Goal: Transaction & Acquisition: Purchase product/service

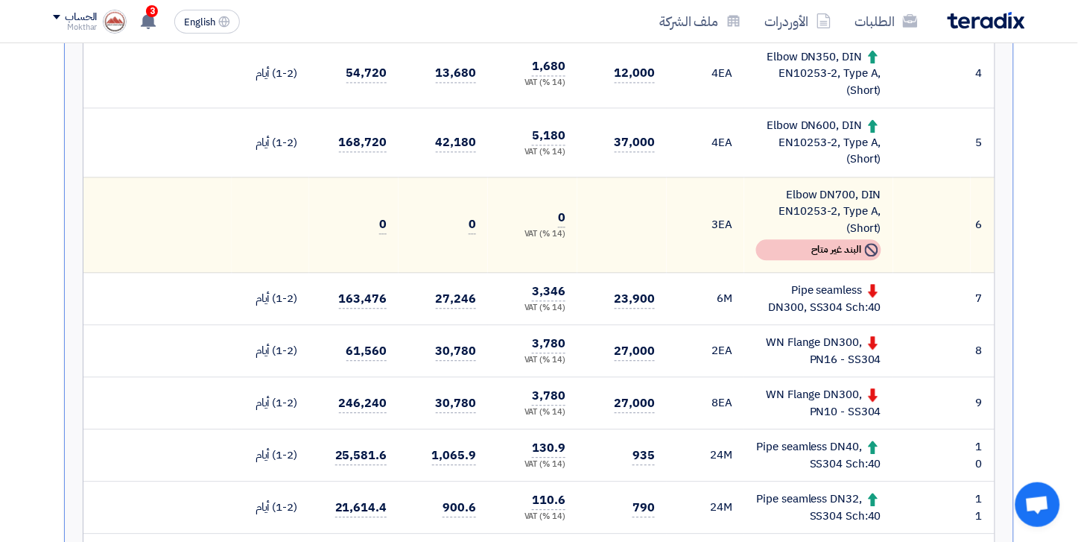
scroll to position [686, 0]
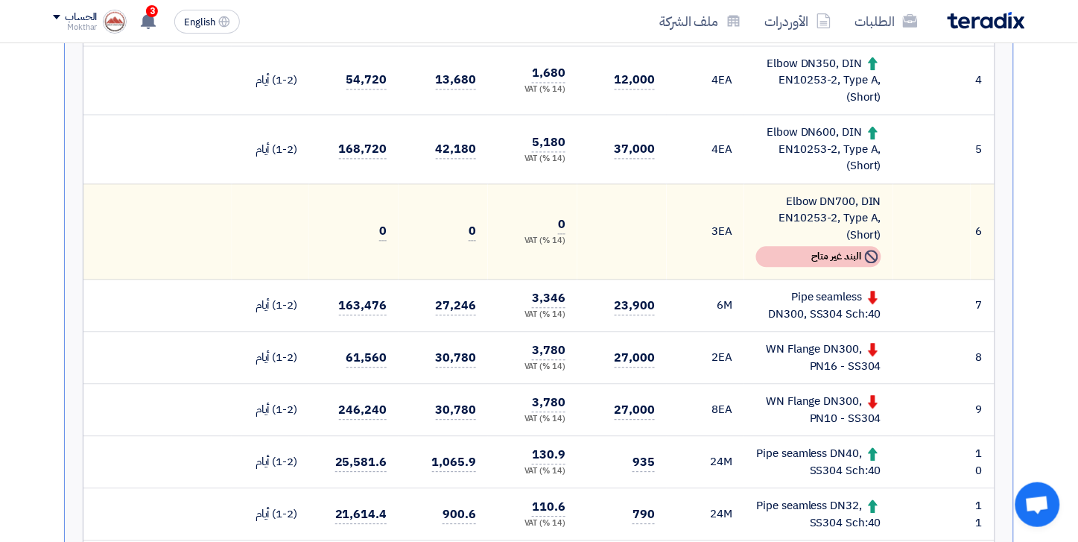
click at [979, 25] on img at bounding box center [986, 20] width 77 height 17
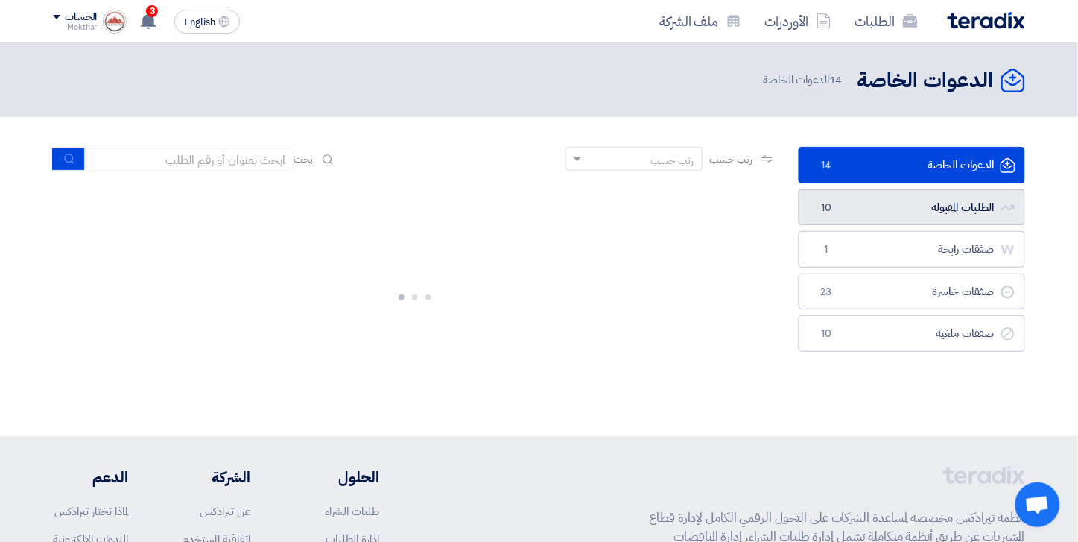
click at [827, 220] on link "الطلبات المقبولة الطلبات المقبولة 10" at bounding box center [912, 207] width 227 height 37
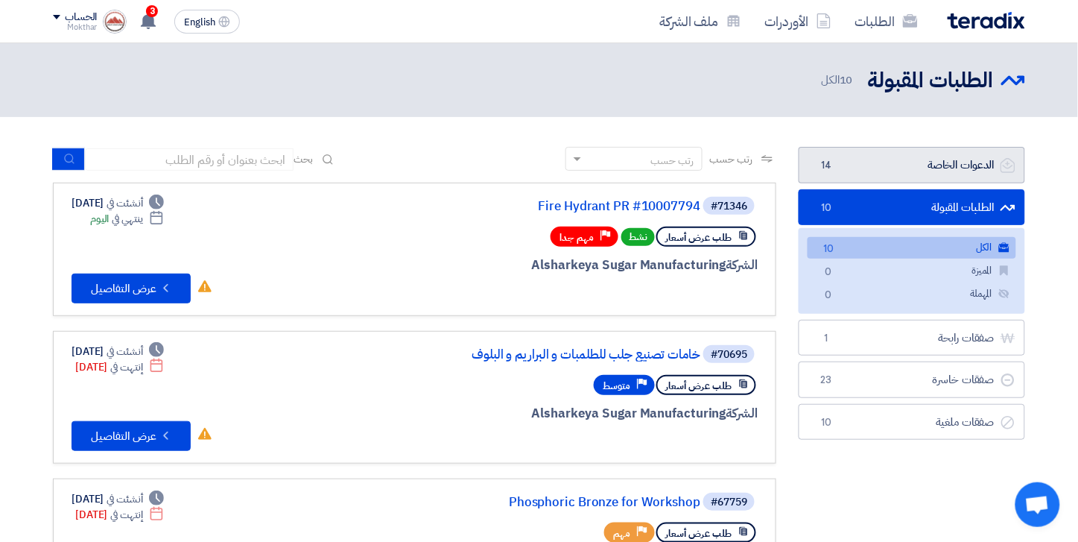
click at [937, 174] on link "الدعوات الخاصة الدعوات الخاصة 14" at bounding box center [912, 165] width 227 height 37
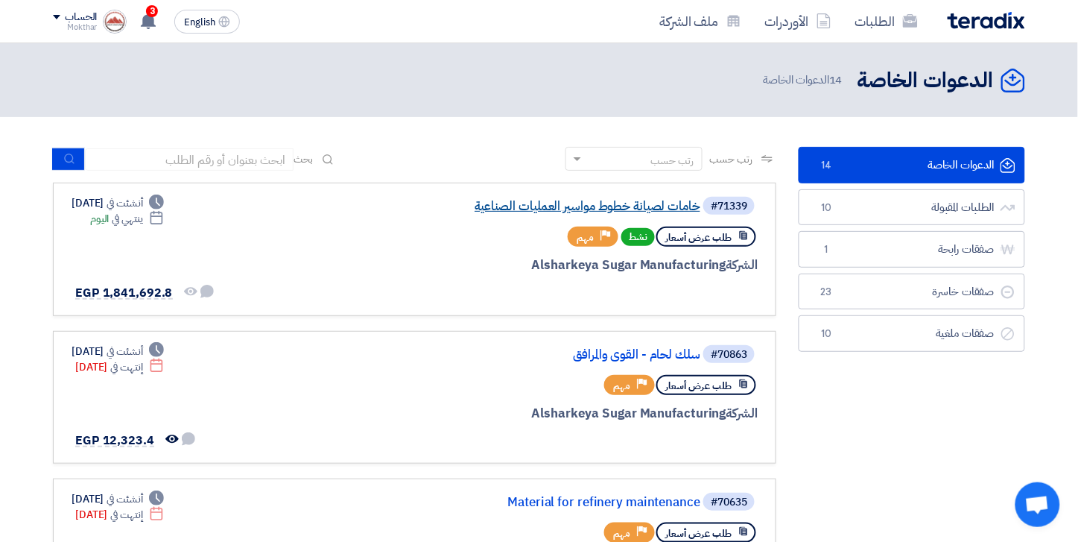
click at [562, 210] on link "خامات لصيانة خطوط مواسير العمليات الصناعية" at bounding box center [551, 206] width 298 height 13
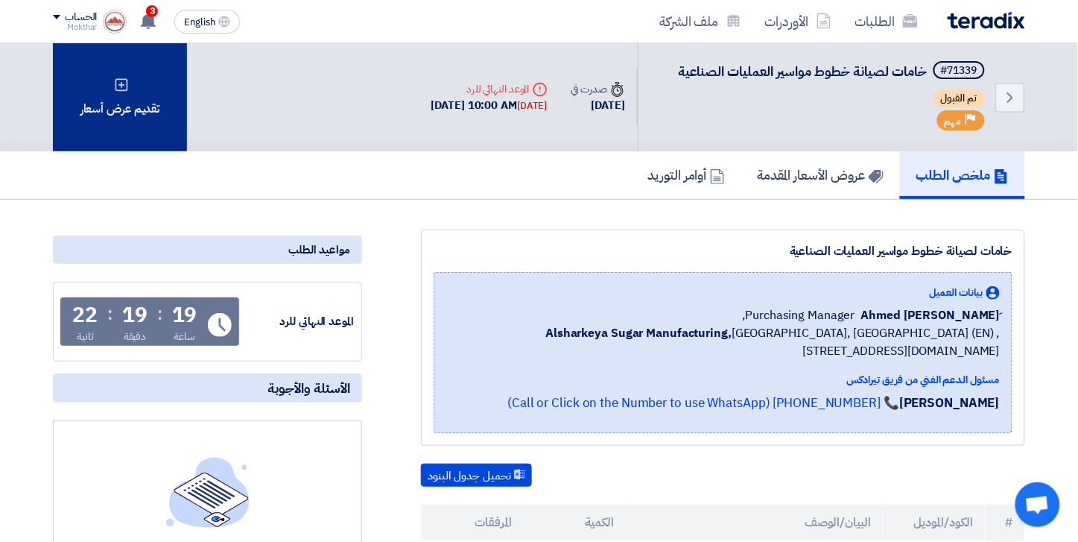
click at [128, 77] on icon at bounding box center [121, 84] width 15 height 15
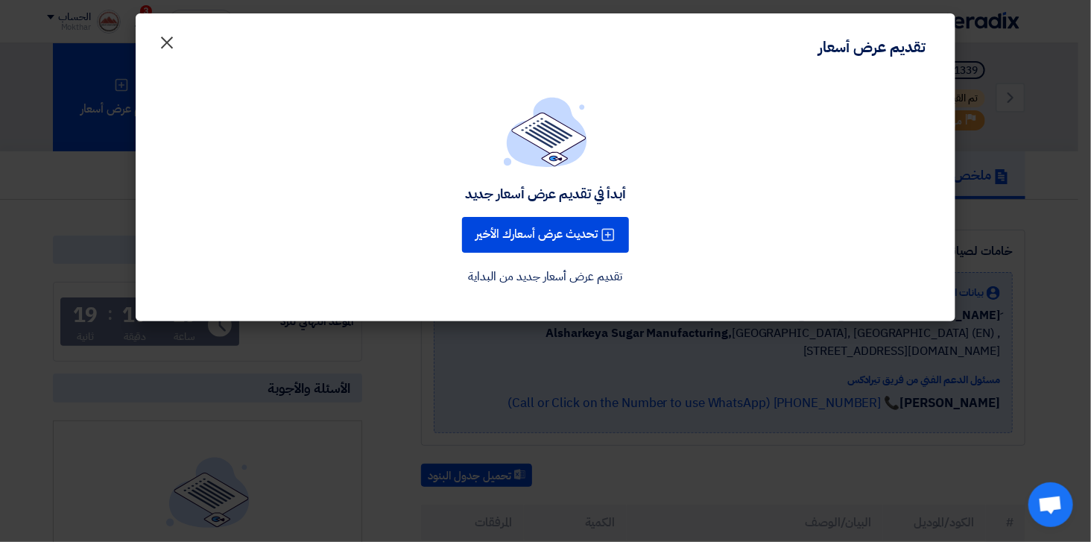
click at [168, 45] on span "×" at bounding box center [167, 41] width 18 height 45
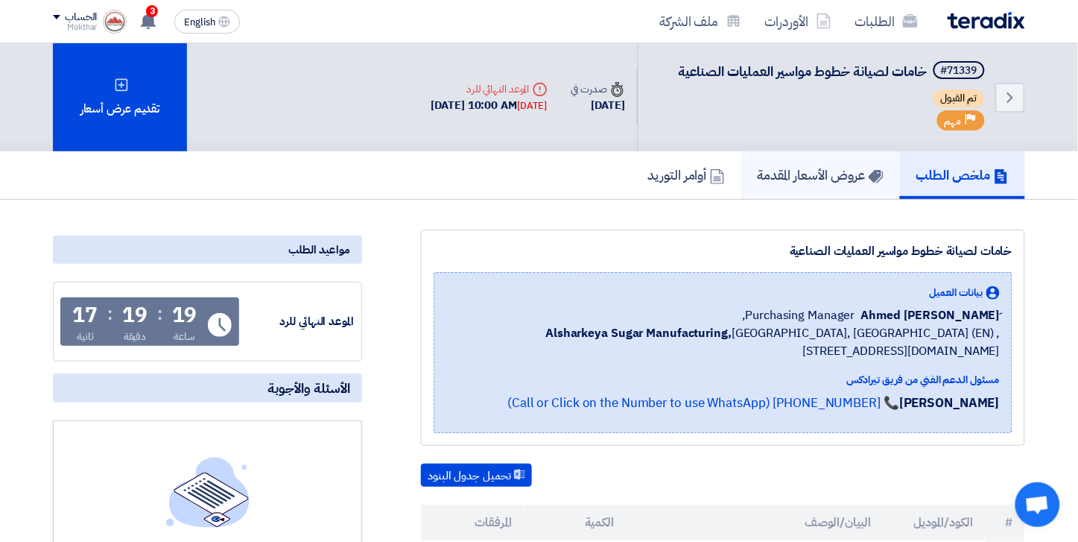
click at [840, 173] on h5 "عروض الأسعار المقدمة" at bounding box center [821, 174] width 126 height 17
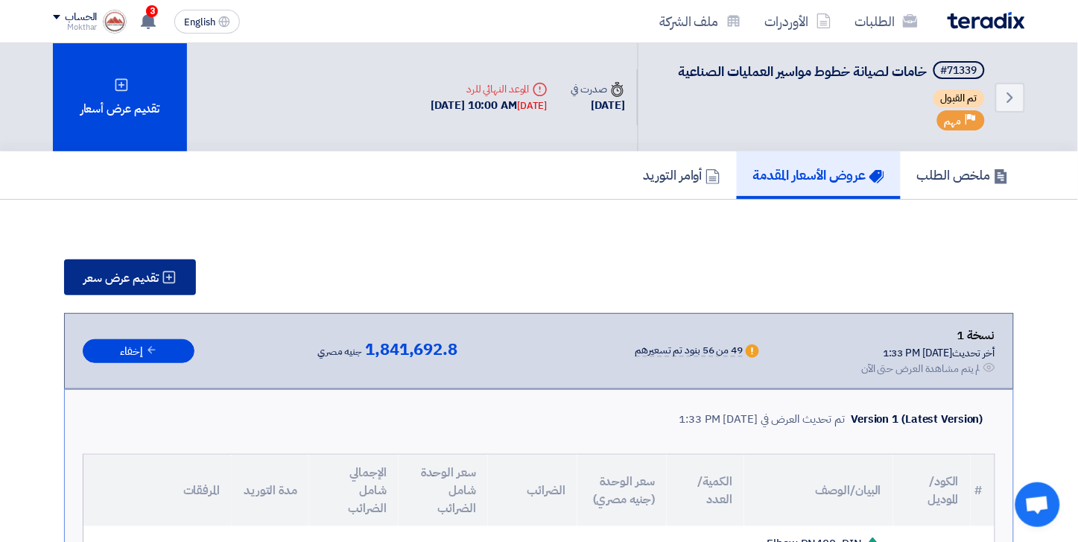
click at [194, 267] on button "تقديم عرض سعر" at bounding box center [130, 277] width 132 height 36
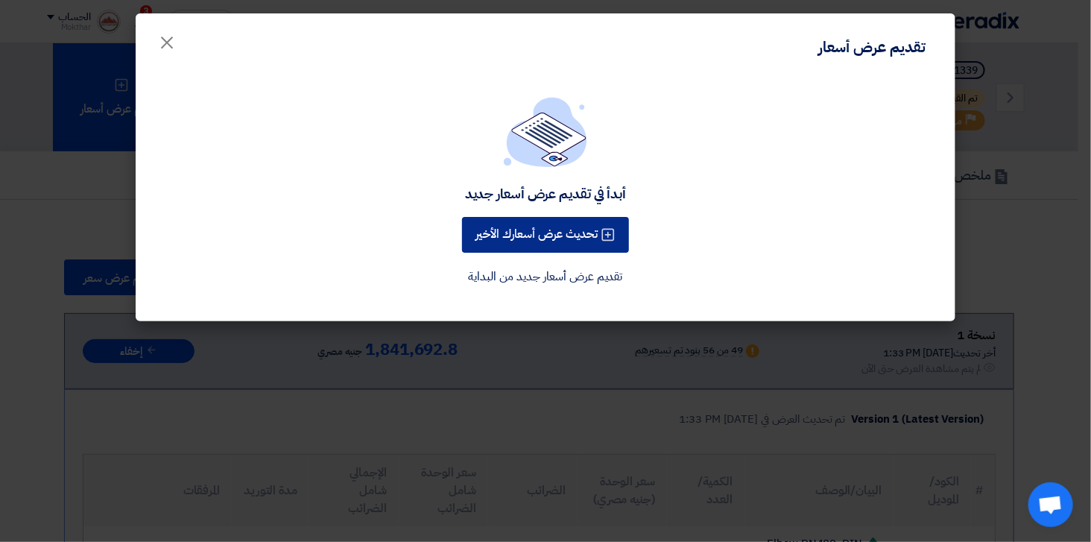
click at [593, 231] on button "تحديث عرض أسعارك الأخير" at bounding box center [545, 235] width 167 height 36
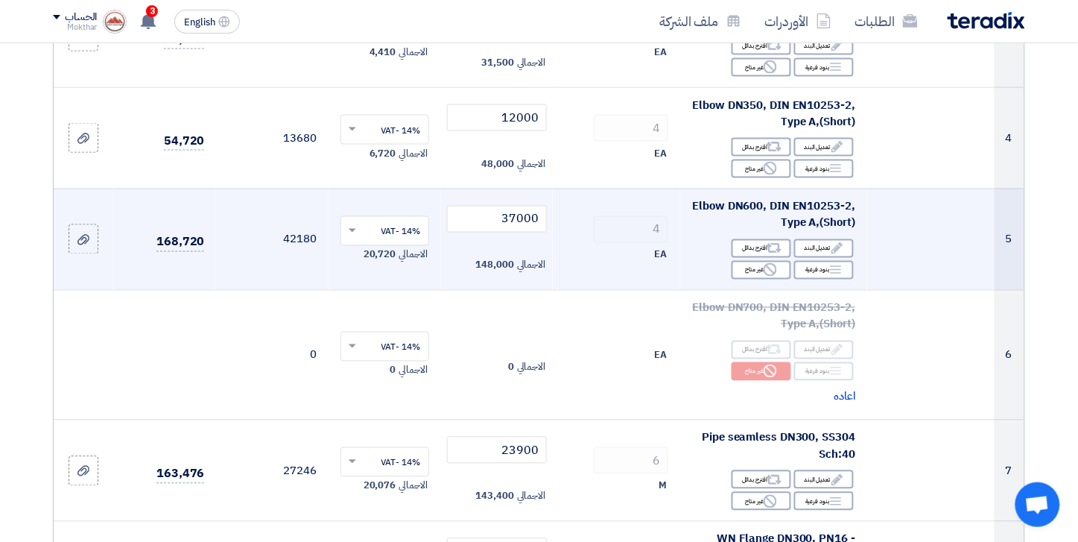
scroll to position [579, 0]
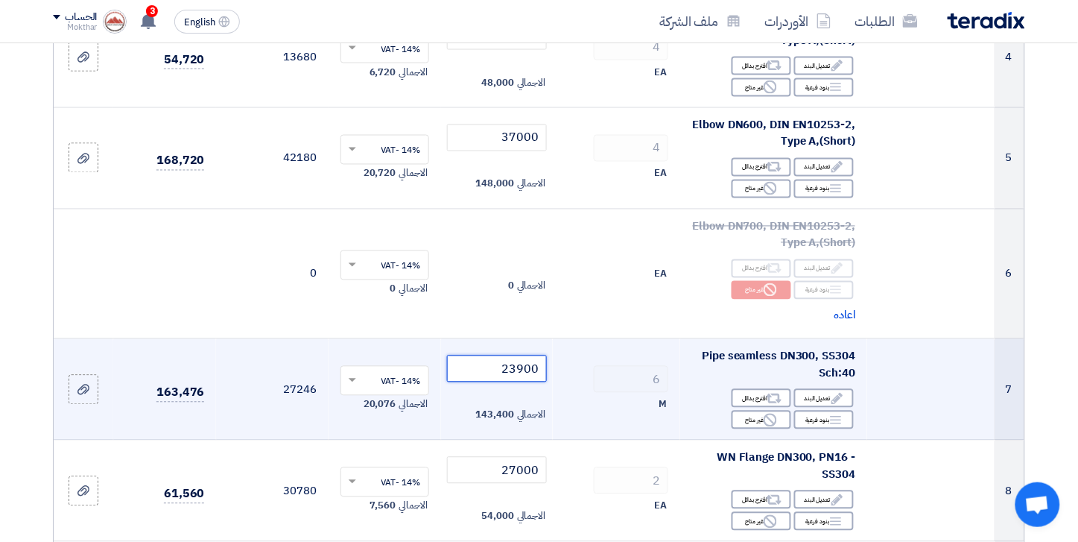
click at [525, 371] on input "23900" at bounding box center [497, 368] width 101 height 27
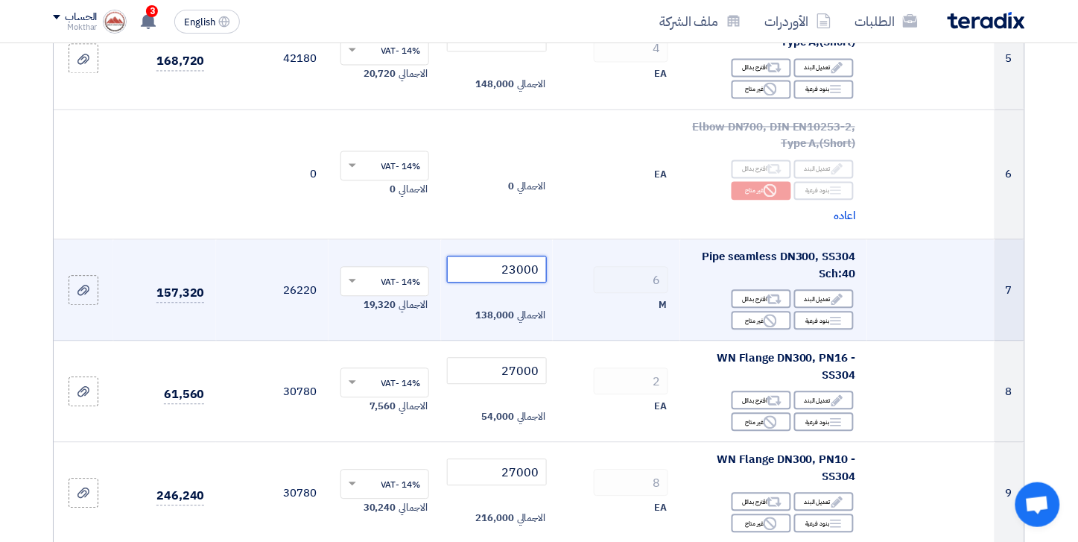
scroll to position [745, 0]
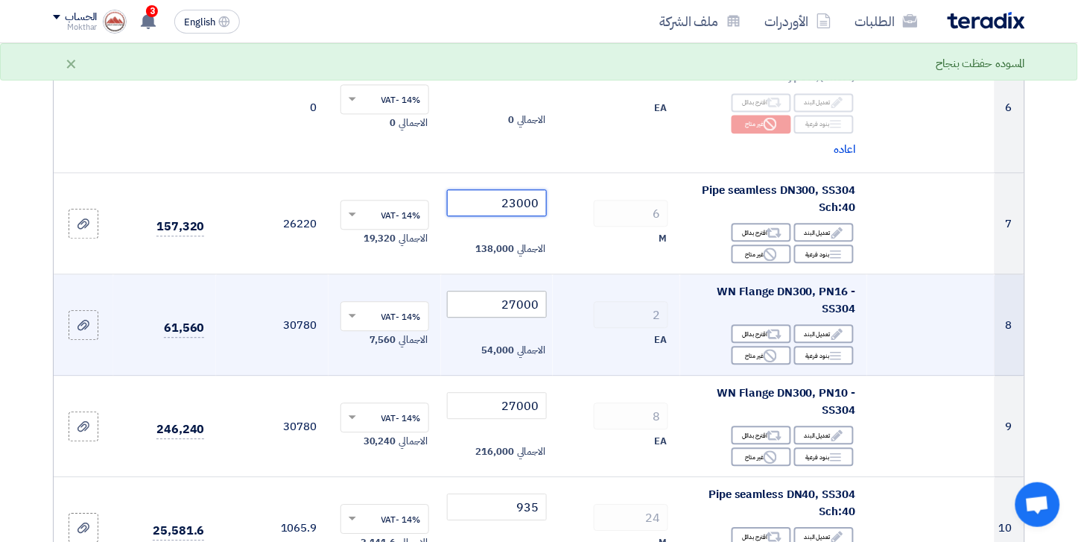
type input "23000"
click at [504, 300] on input "27000" at bounding box center [497, 304] width 101 height 27
click at [522, 306] on input "27000" at bounding box center [497, 304] width 101 height 27
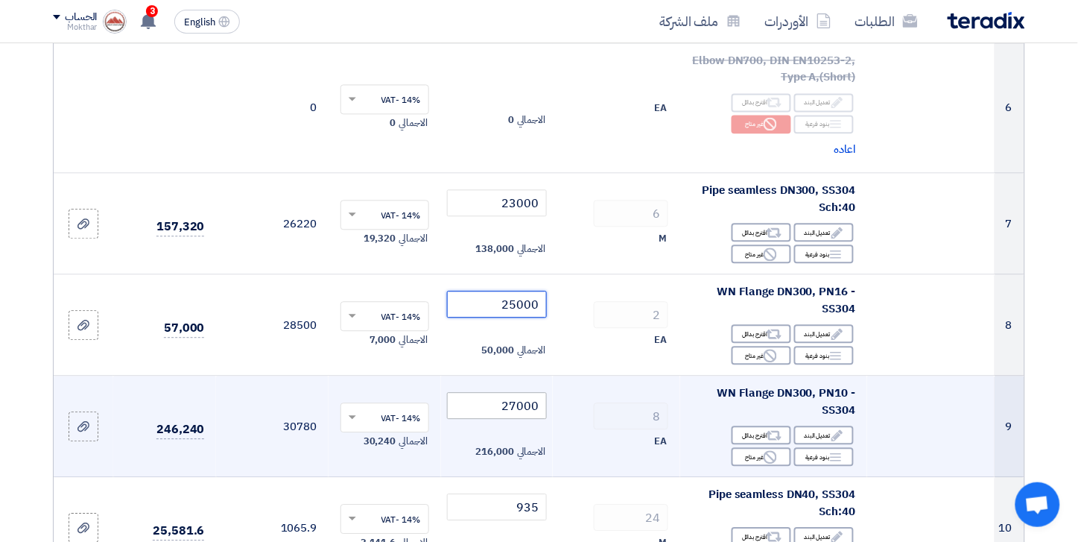
type input "25000"
click at [522, 413] on input "27000" at bounding box center [497, 405] width 101 height 27
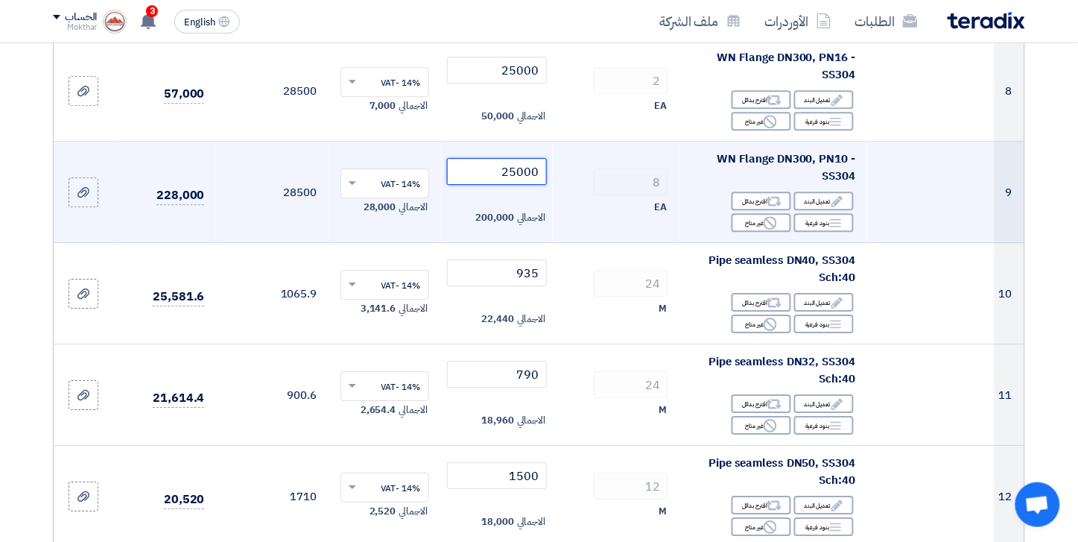
scroll to position [1076, 0]
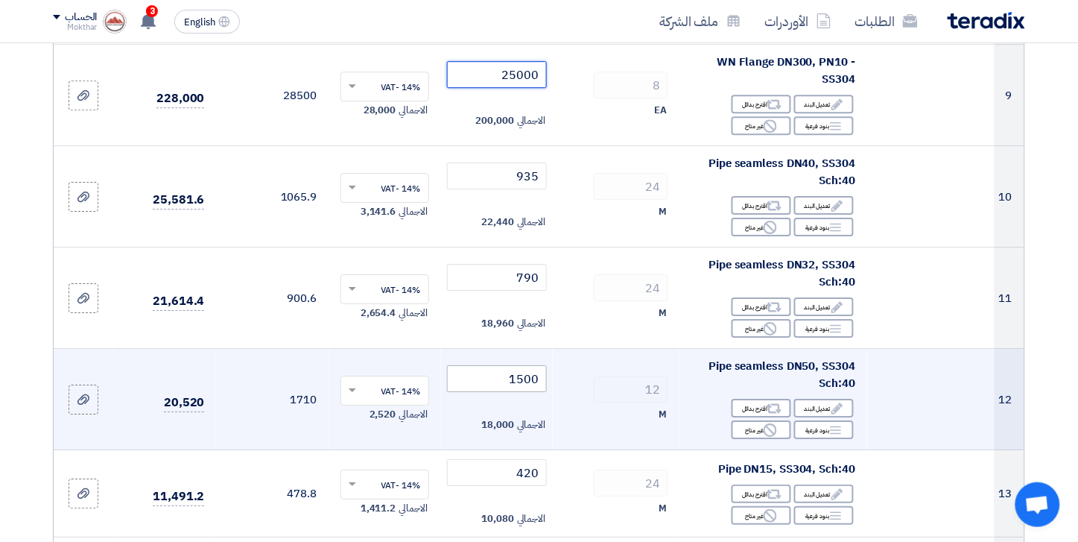
type input "25000"
click at [522, 371] on input "1500" at bounding box center [497, 378] width 101 height 27
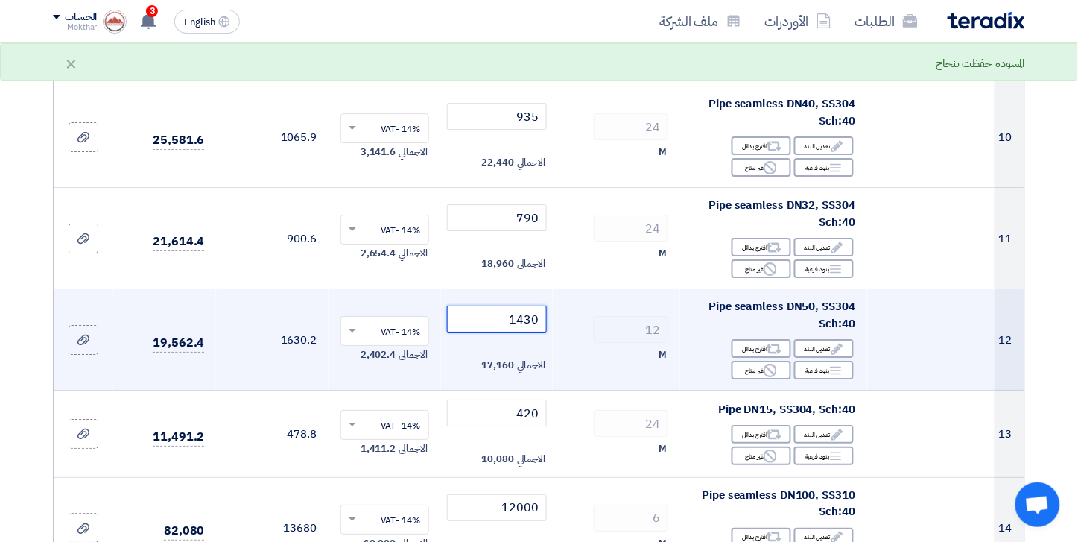
scroll to position [1159, 0]
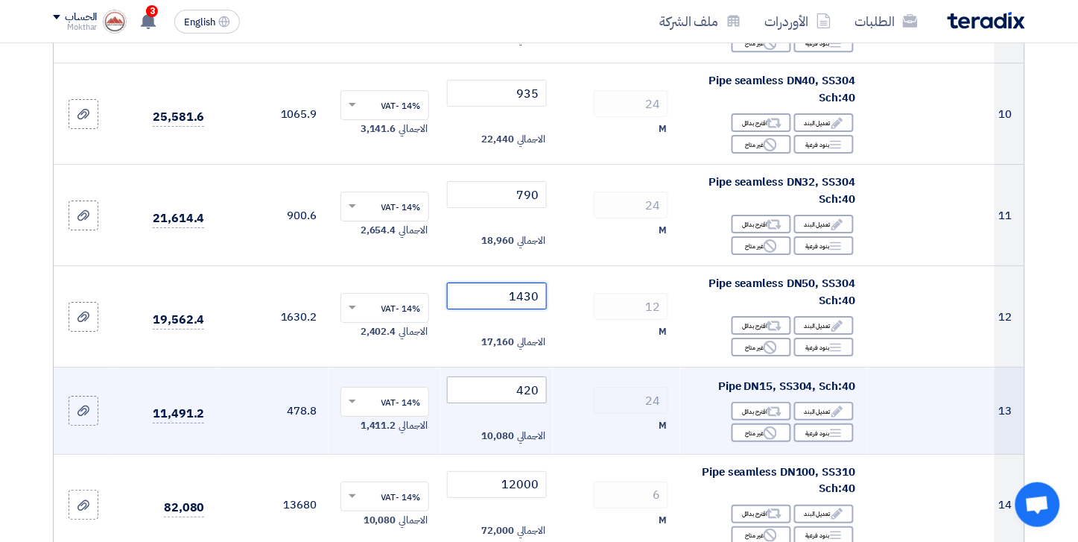
type input "1430"
click at [525, 396] on input "420" at bounding box center [497, 389] width 101 height 27
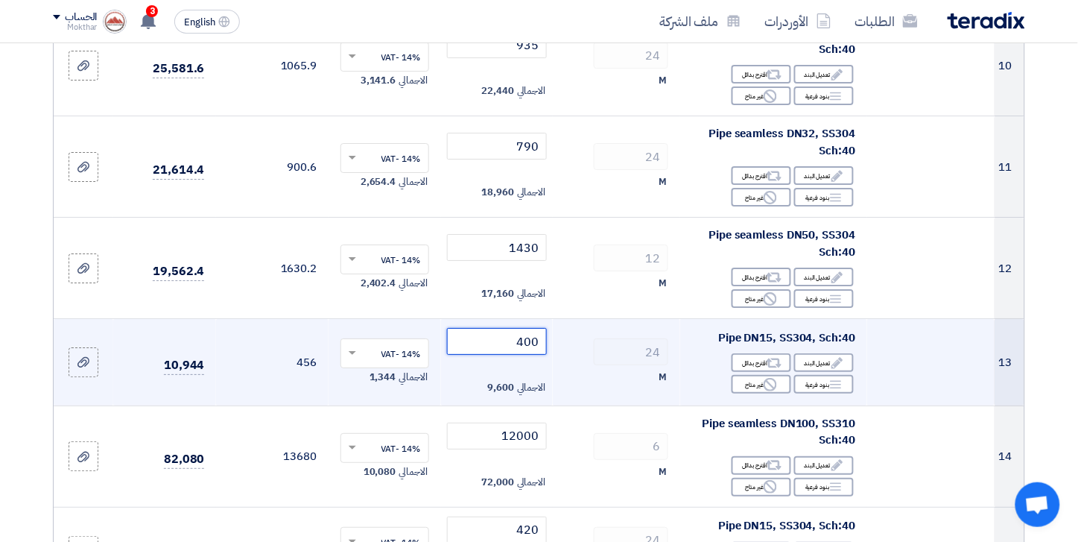
scroll to position [1241, 0]
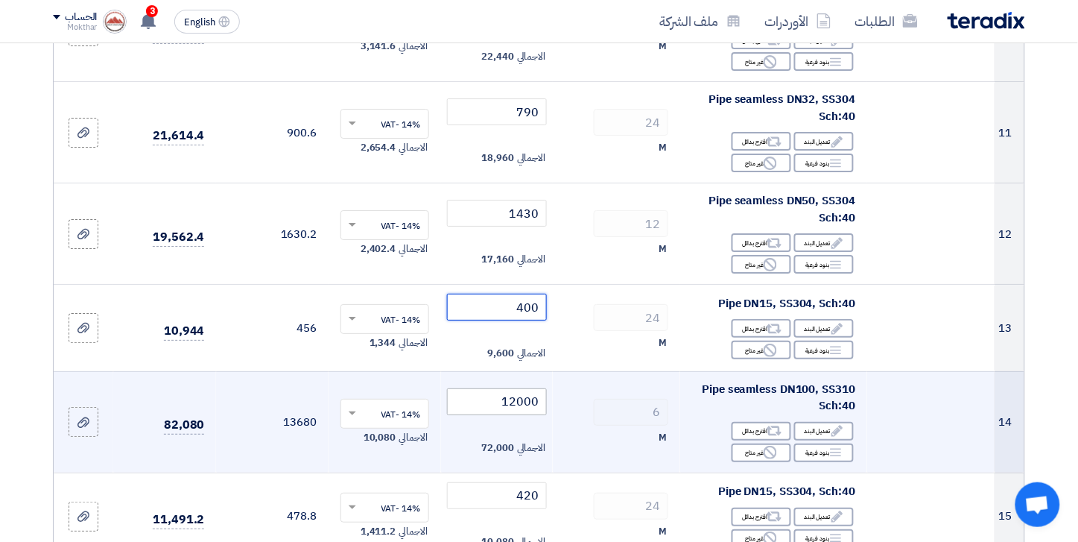
type input "400"
click at [496, 405] on input "12000" at bounding box center [497, 401] width 101 height 27
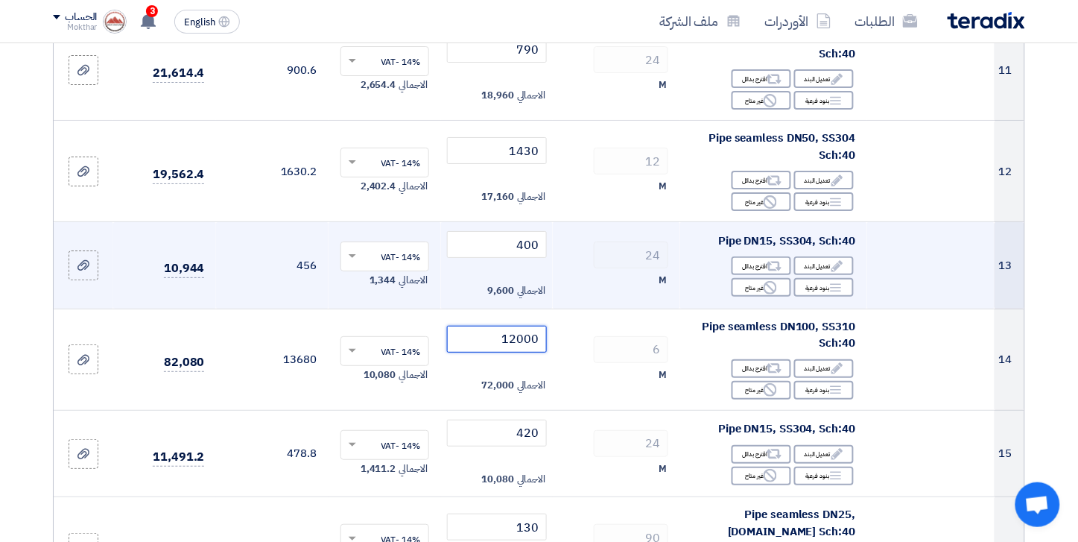
scroll to position [1324, 0]
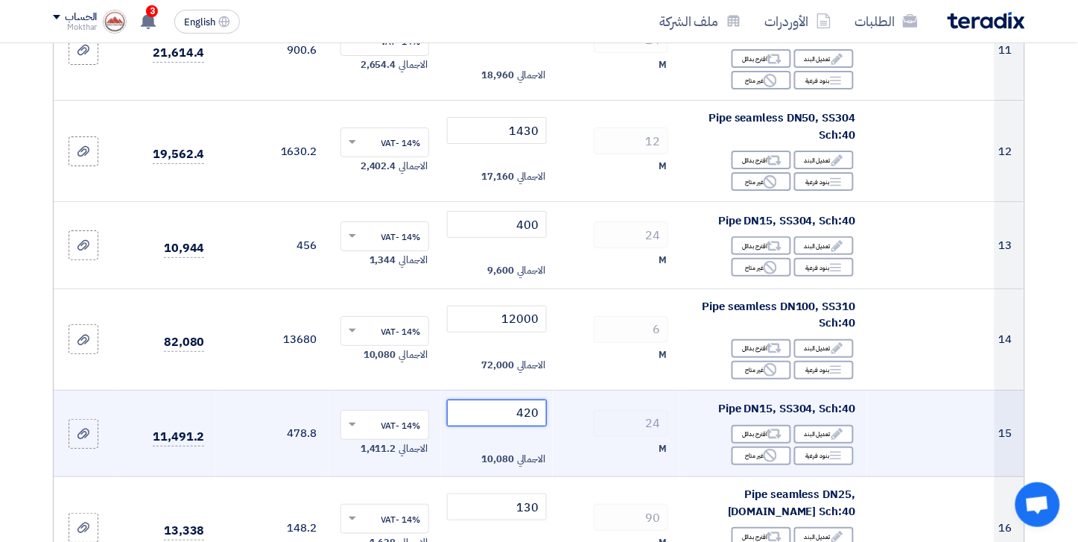
click at [513, 415] on input "420" at bounding box center [497, 412] width 101 height 27
click at [520, 415] on input "420" at bounding box center [497, 412] width 101 height 27
click at [531, 406] on input "420" at bounding box center [497, 412] width 101 height 27
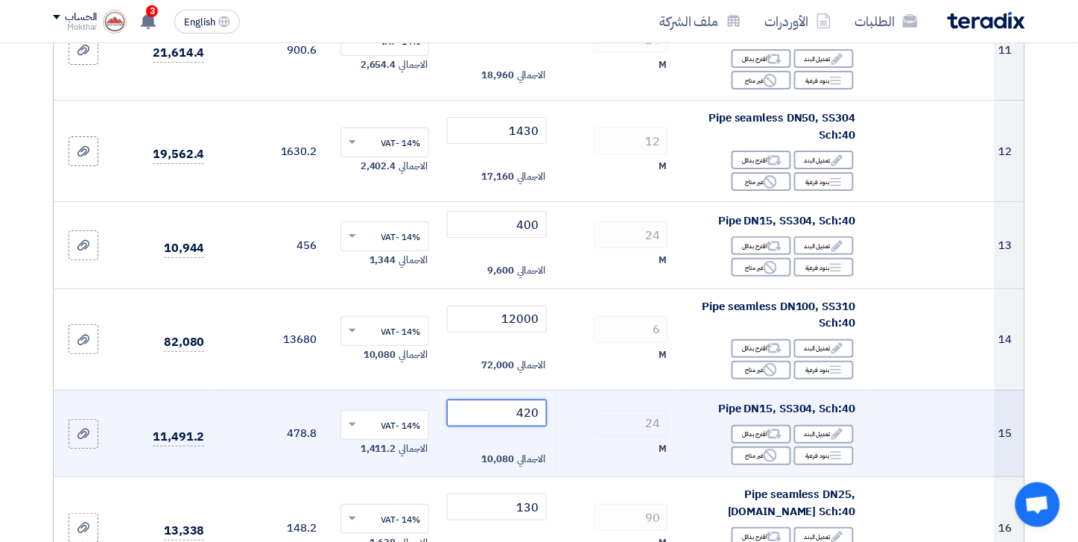
click at [531, 406] on input "420" at bounding box center [497, 412] width 101 height 27
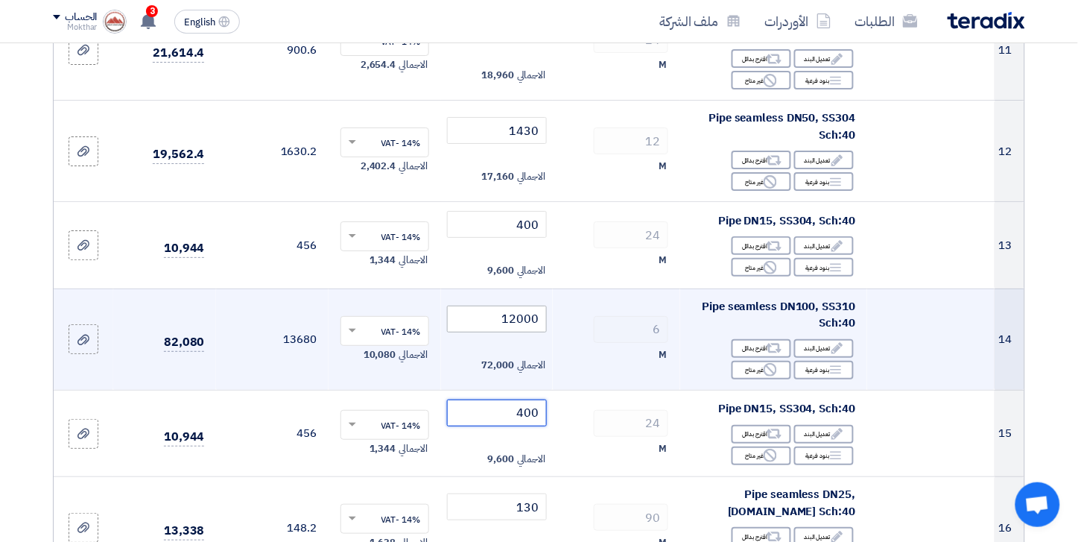
type input "400"
click at [522, 325] on input "12000" at bounding box center [497, 318] width 101 height 27
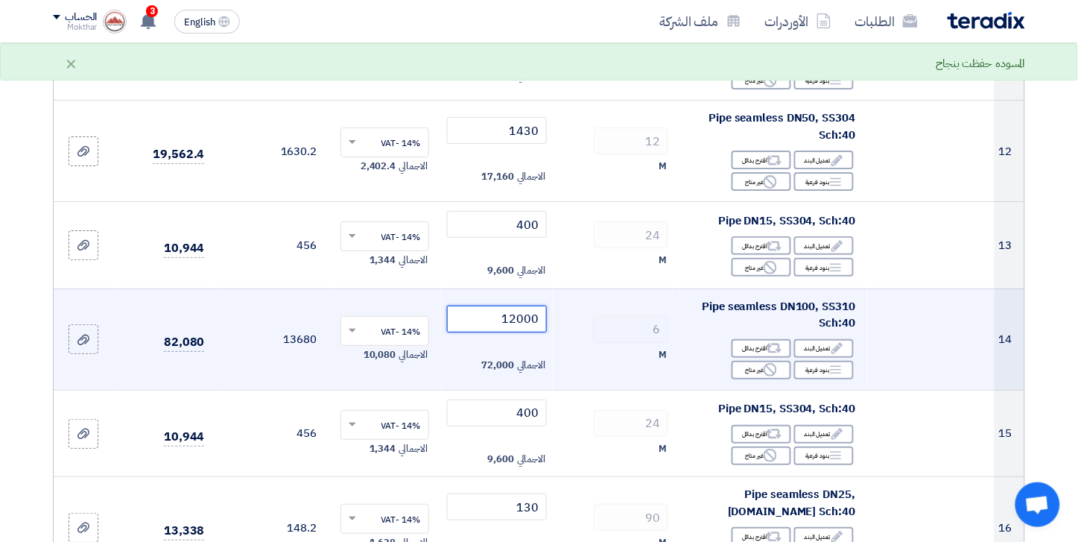
click at [522, 325] on input "12000" at bounding box center [497, 318] width 101 height 27
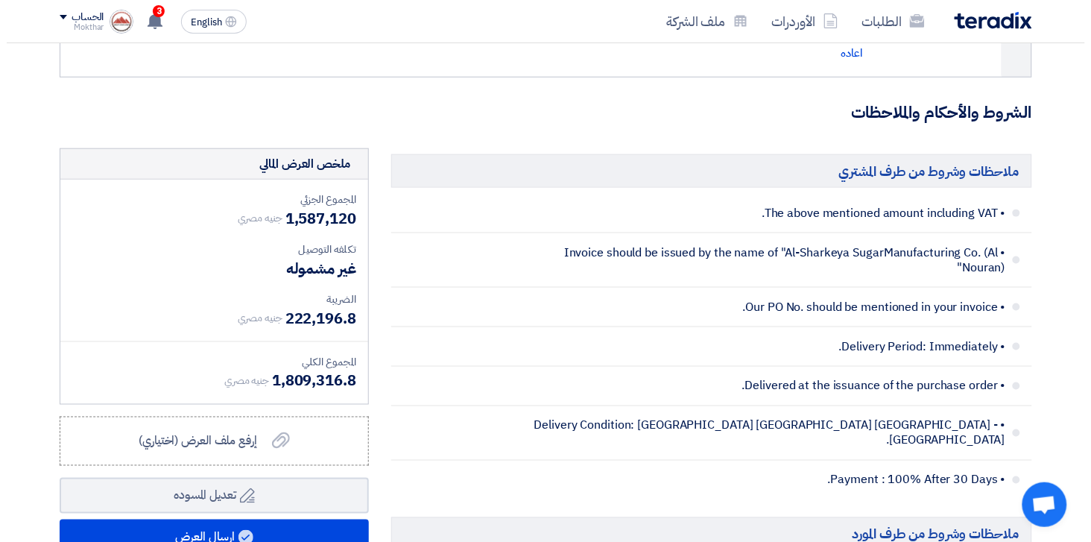
scroll to position [5795, 0]
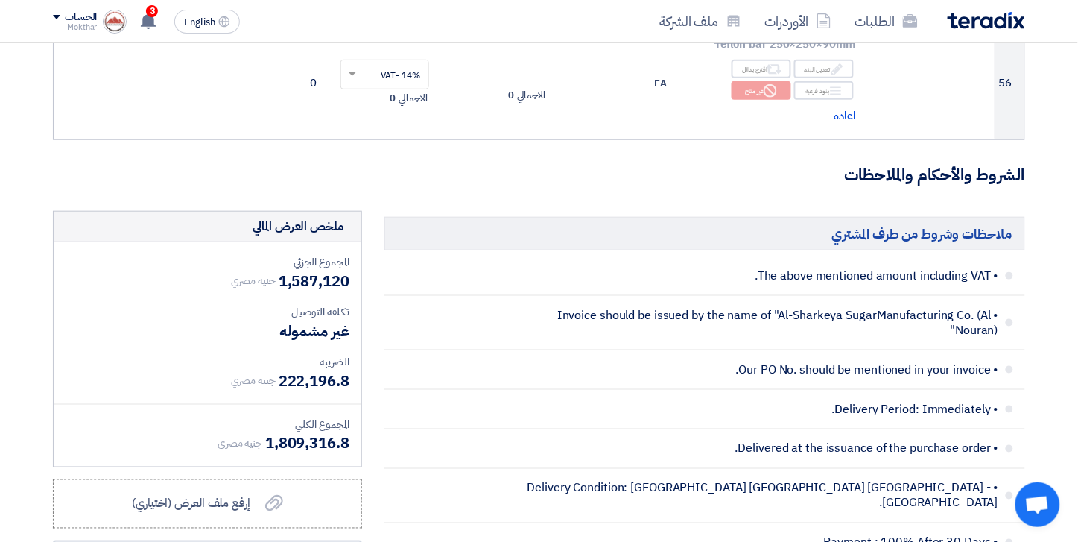
type input "11800"
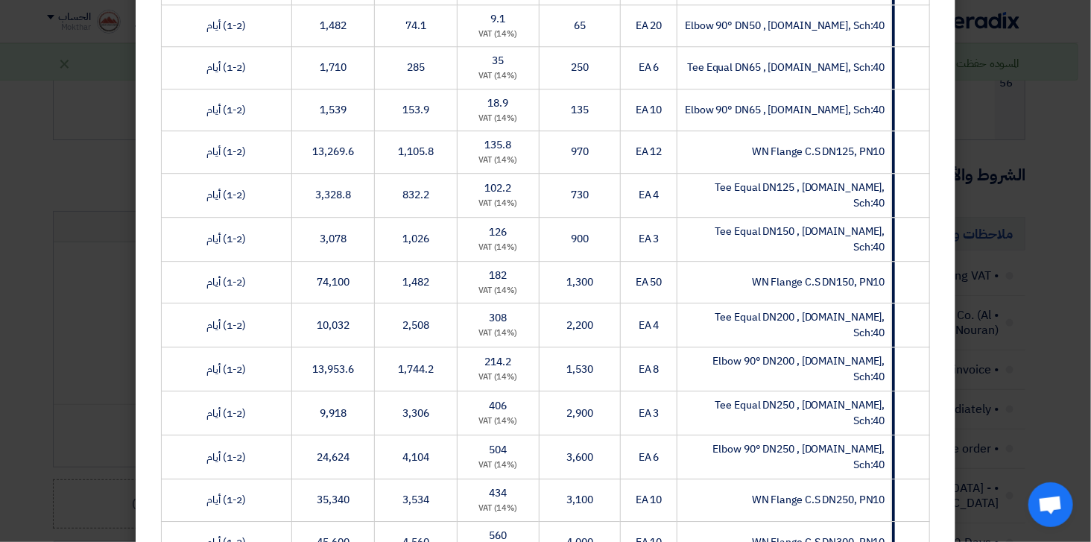
scroll to position [2489, 0]
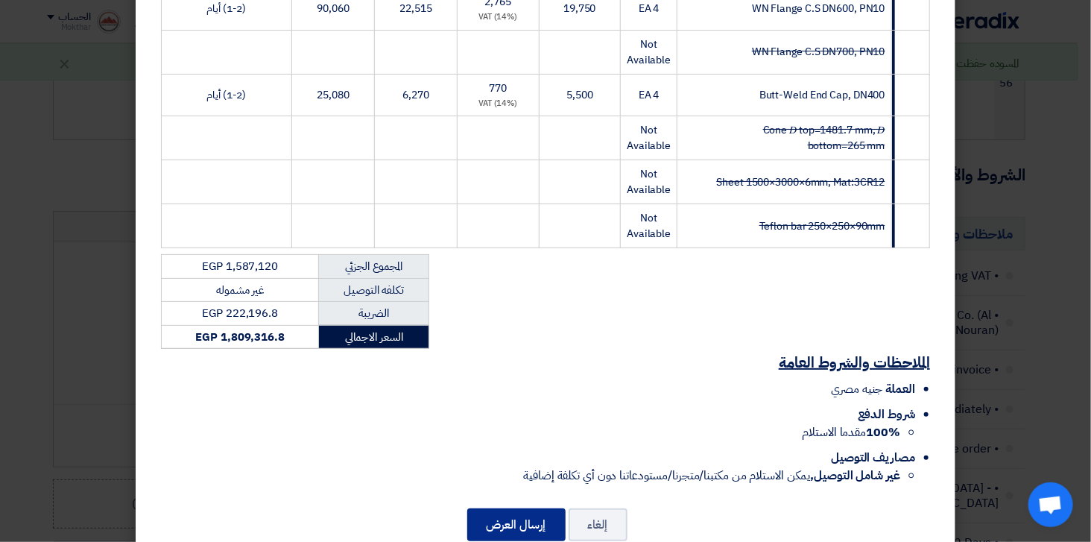
click at [514, 508] on button "إرسال العرض" at bounding box center [516, 524] width 98 height 33
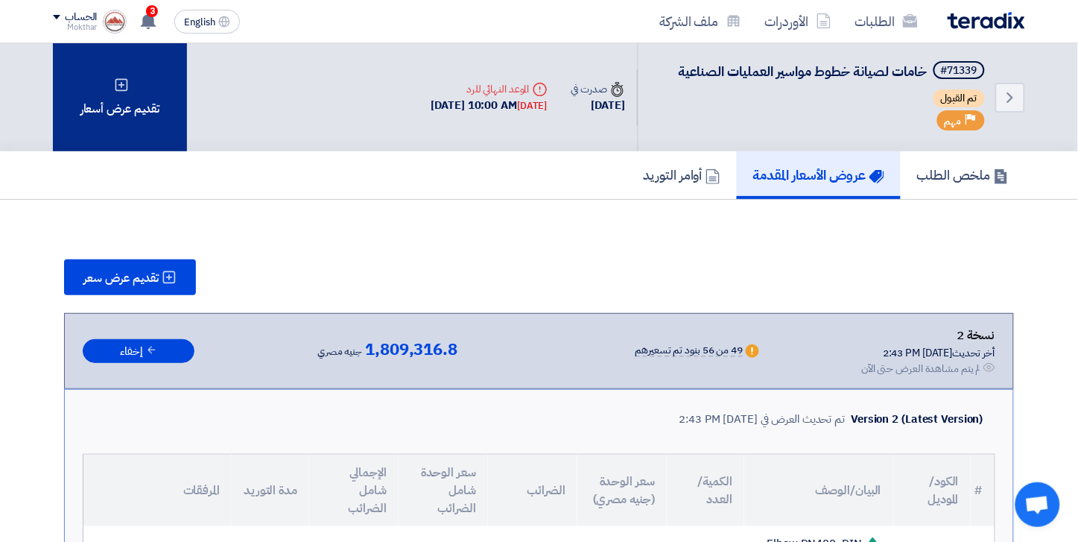
click at [118, 78] on icon at bounding box center [121, 84] width 15 height 15
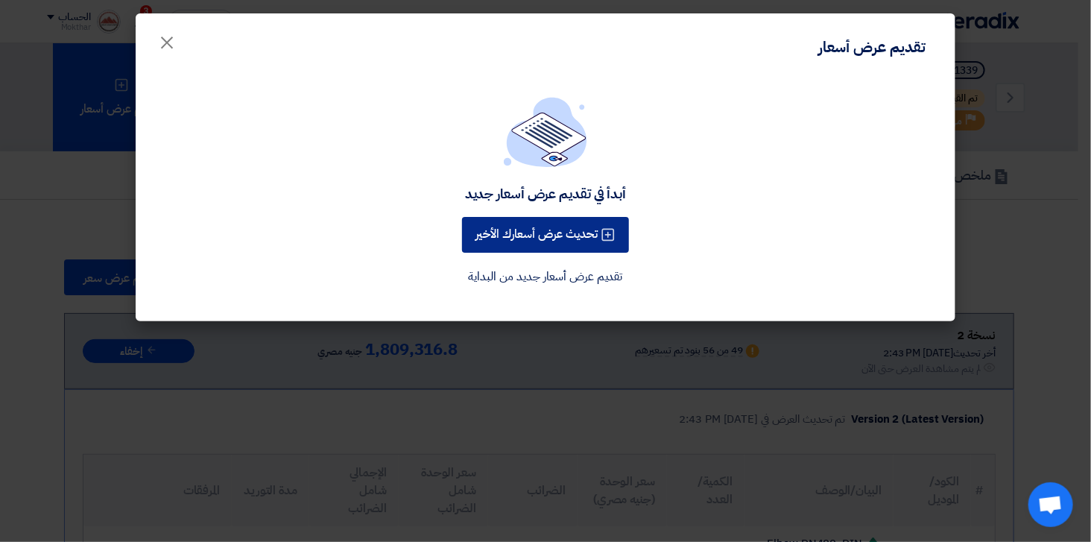
click at [589, 225] on button "تحديث عرض أسعارك الأخير" at bounding box center [545, 235] width 167 height 36
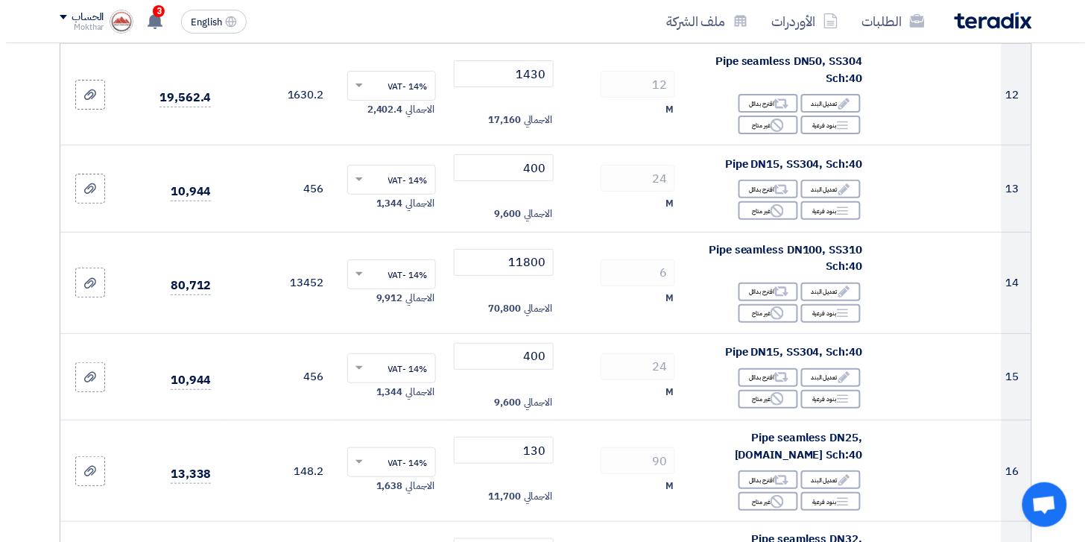
scroll to position [1407, 0]
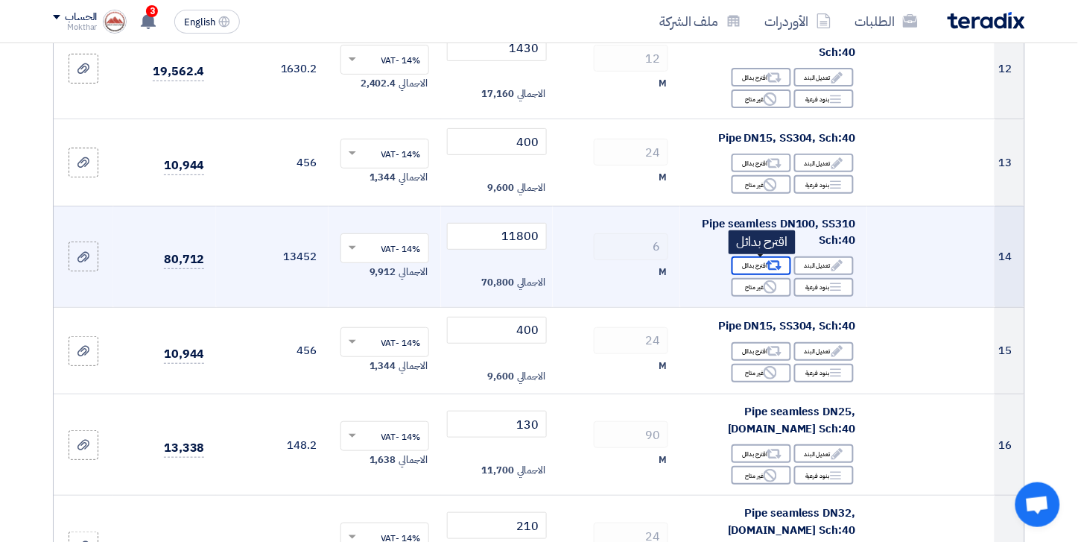
click at [771, 264] on use at bounding box center [775, 266] width 16 height 10
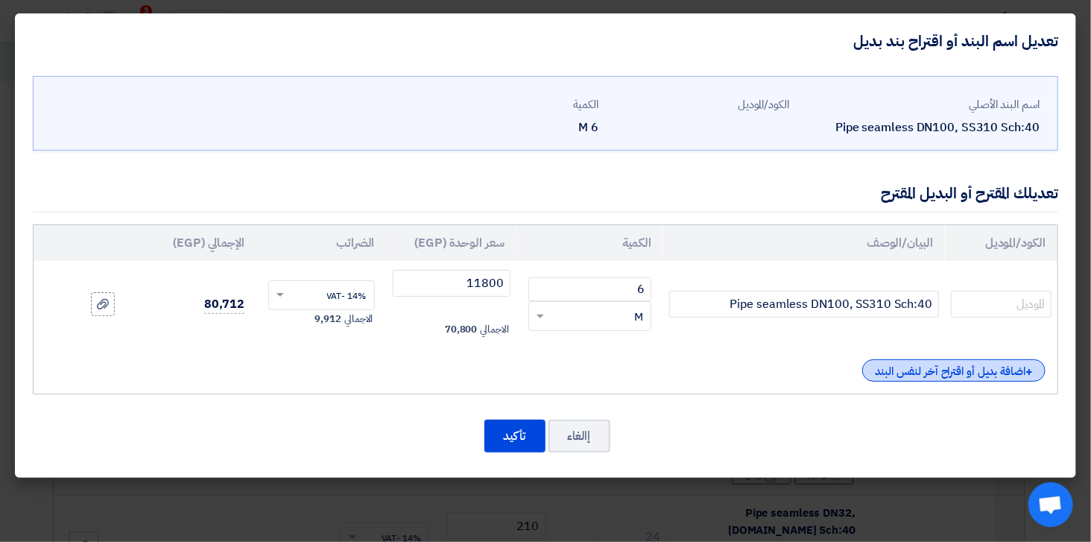
click at [949, 367] on div "+ اضافة بديل أو اقتراح آخر لنفس البند" at bounding box center [953, 370] width 183 height 22
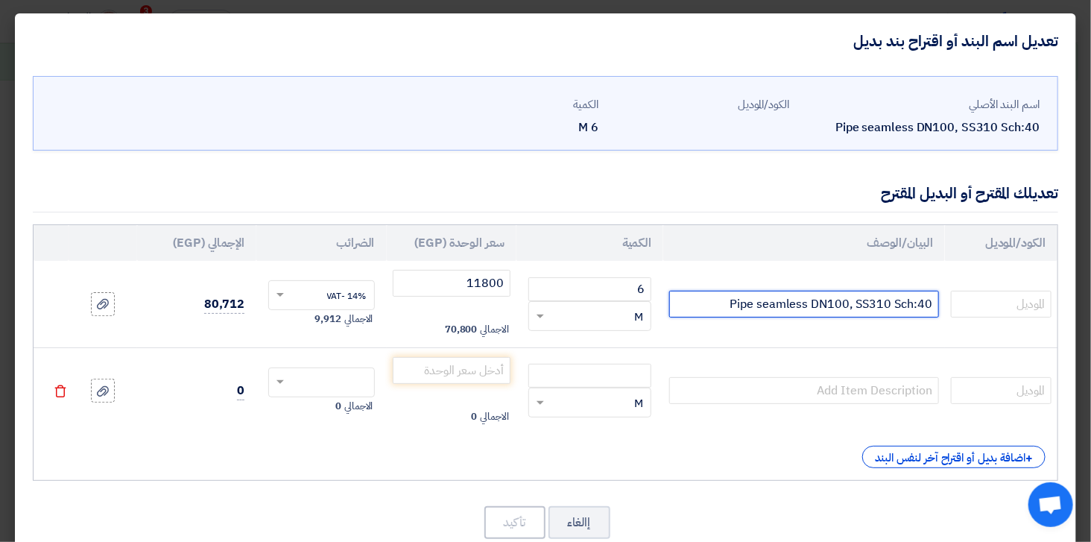
click at [844, 302] on input "Pipe seamless DN100, SS310 Sch:40" at bounding box center [804, 304] width 270 height 27
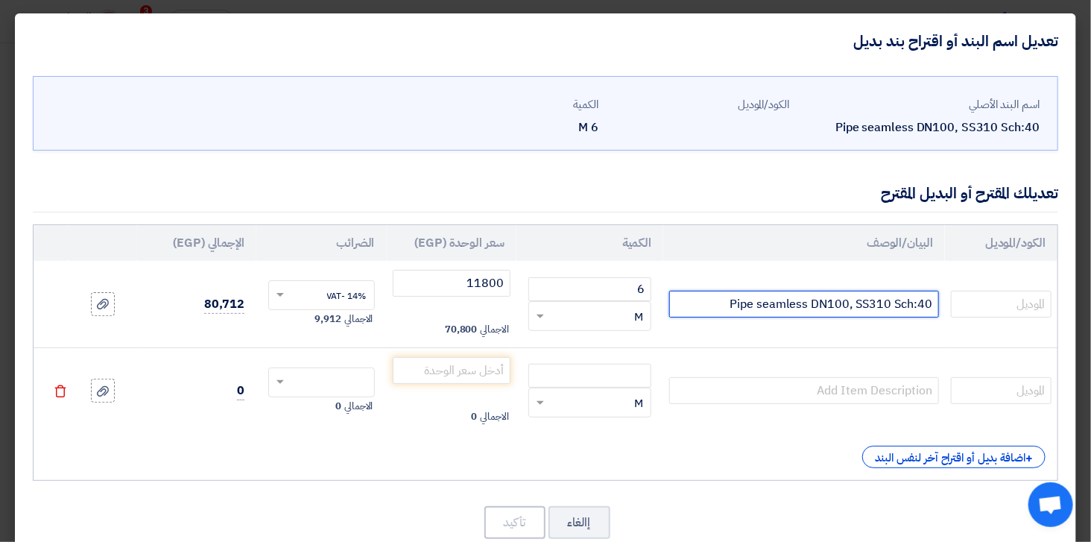
click at [844, 302] on input "Pipe seamless DN100, SS310 Sch:40" at bounding box center [804, 304] width 270 height 27
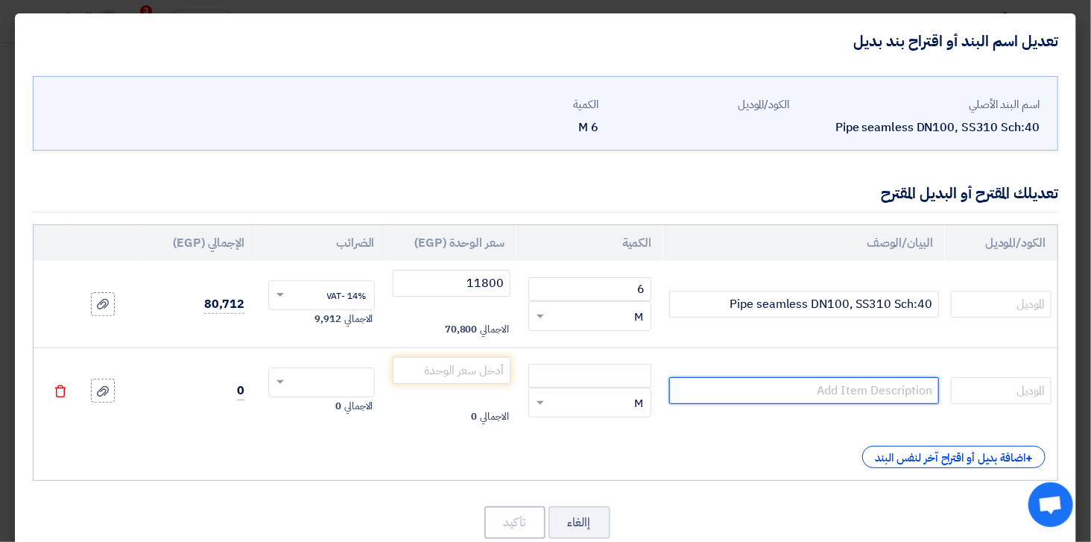
click at [839, 397] on input "text" at bounding box center [804, 390] width 270 height 27
paste input "Pipe seamless DN100, SS310 Sch:40"
click at [875, 390] on input "Pipe seamless DN100, SS310 Sch:40" at bounding box center [804, 390] width 270 height 27
type input "Pipe seamless DN100, SS304 Sch:40"
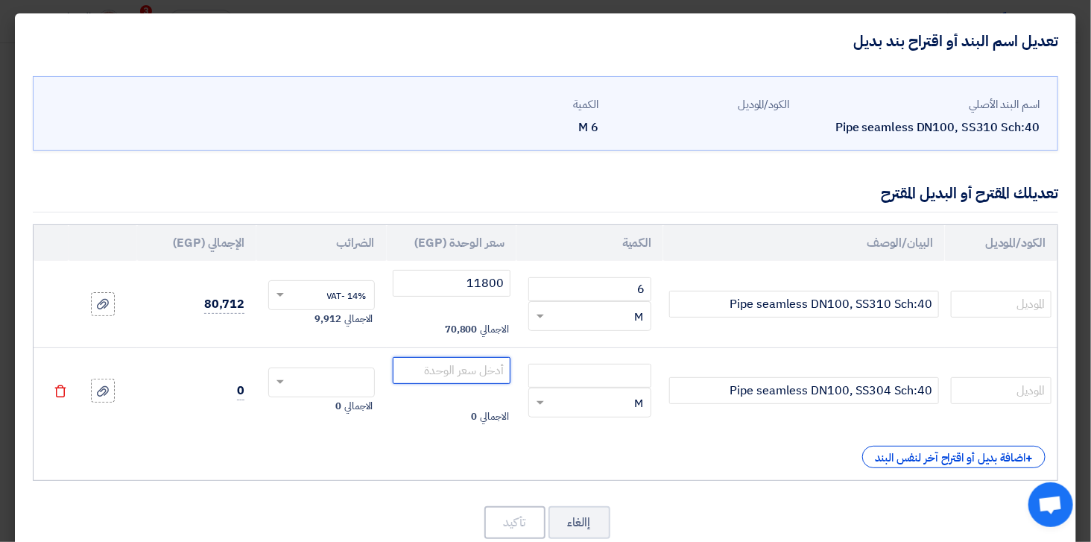
click at [466, 376] on input "number" at bounding box center [452, 370] width 118 height 27
click at [352, 381] on input "text" at bounding box center [330, 384] width 73 height 24
type input "5000"
click at [323, 405] on div "14% -VAT" at bounding box center [321, 410] width 104 height 26
click at [212, 393] on td "0" at bounding box center [196, 390] width 119 height 86
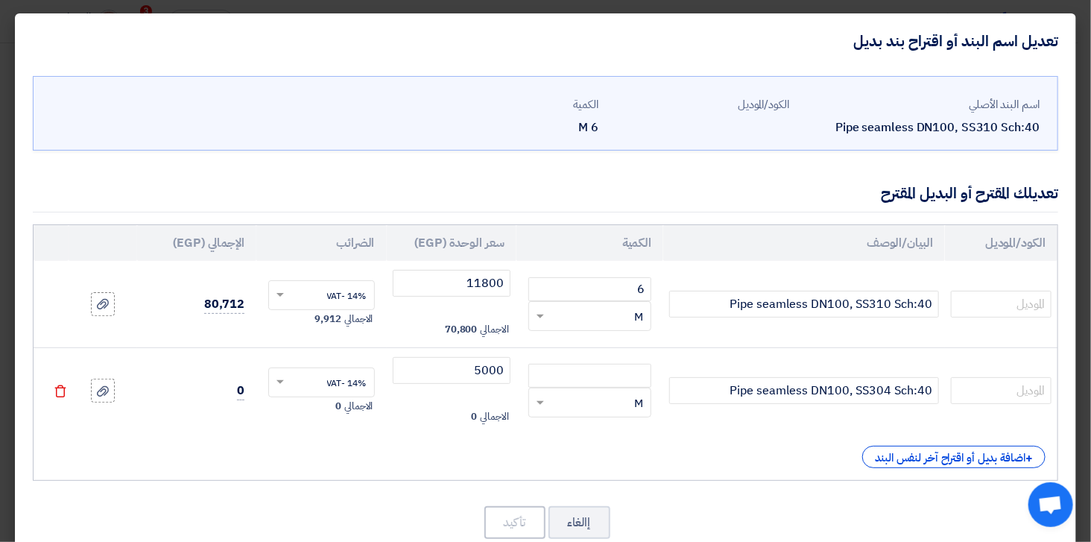
click at [216, 388] on td "0" at bounding box center [196, 390] width 119 height 86
click at [764, 471] on div "الكود/الموديل البيان/الوصف الكمية سعر الوحدة (EGP) الضرائب الإجمالي (EGP) 6 × M" at bounding box center [545, 352] width 1025 height 256
click at [608, 377] on input "number" at bounding box center [590, 376] width 124 height 24
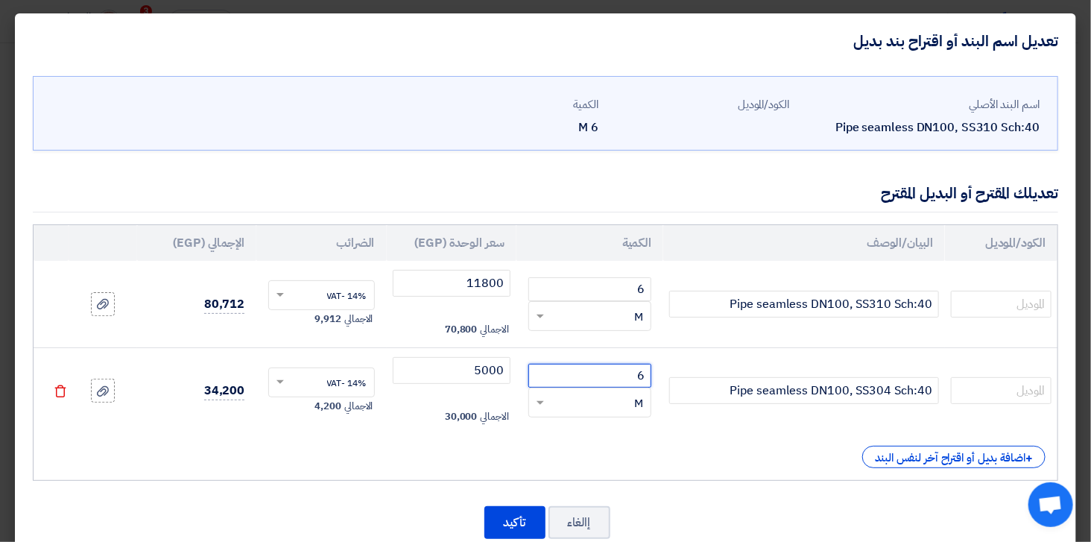
type input "6"
click at [657, 453] on div "+ اضافة بديل أو اقتراح آخر لنفس البند" at bounding box center [545, 457] width 1000 height 22
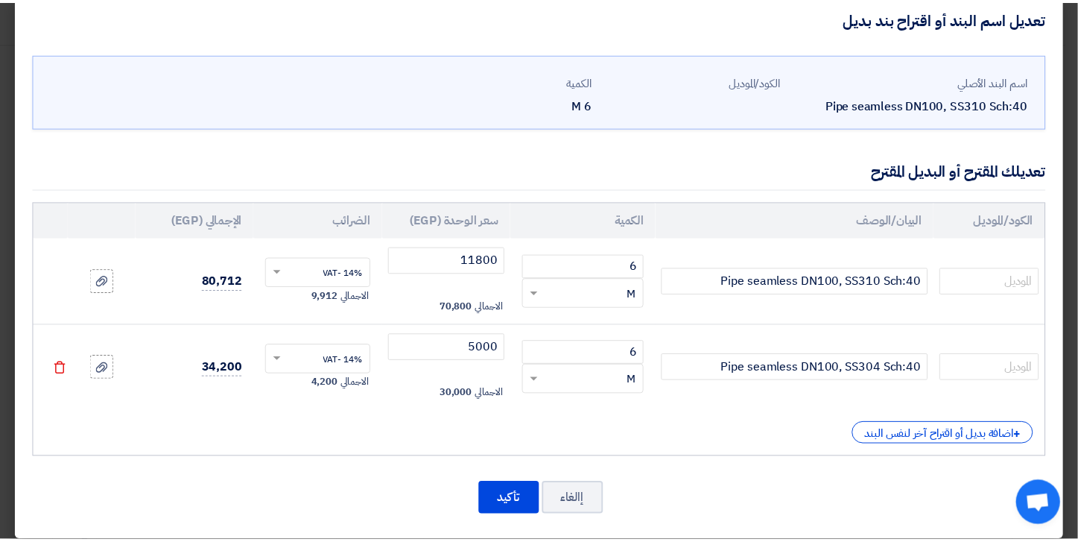
scroll to position [34, 0]
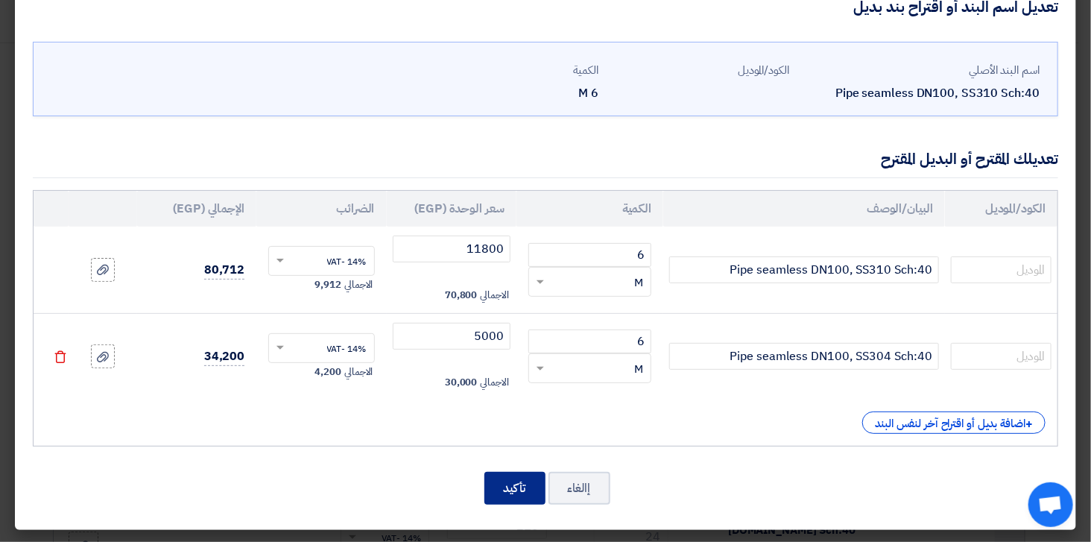
click at [527, 483] on button "تأكيد" at bounding box center [514, 488] width 61 height 33
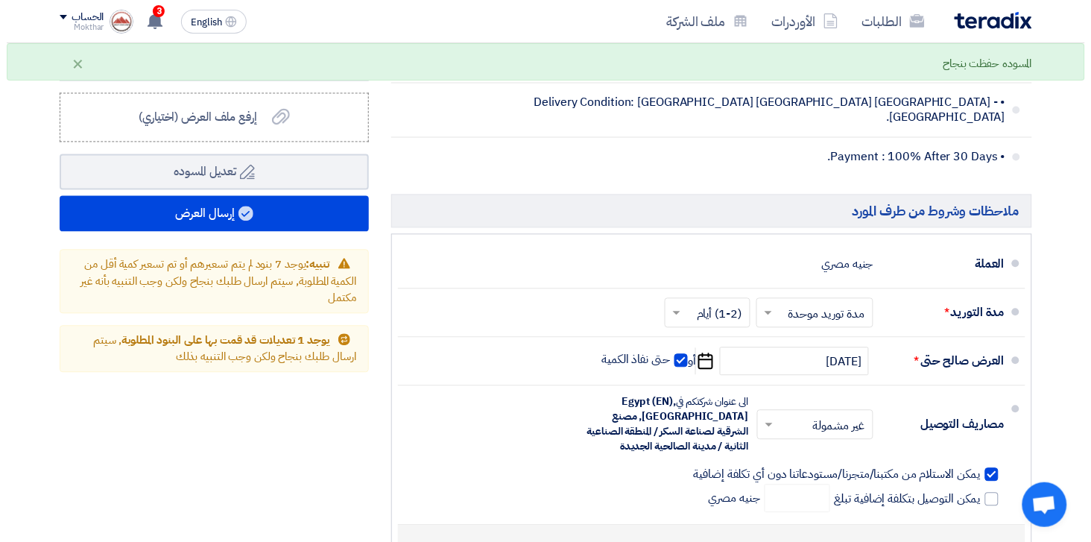
scroll to position [5795, 0]
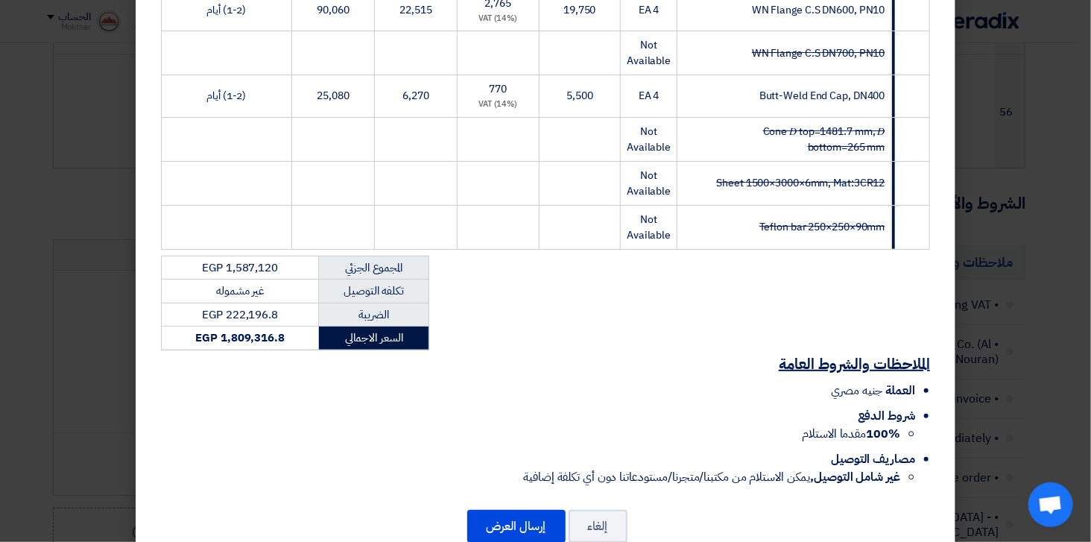
scroll to position [2528, 0]
click at [514, 509] on button "إرسال العرض" at bounding box center [516, 525] width 98 height 33
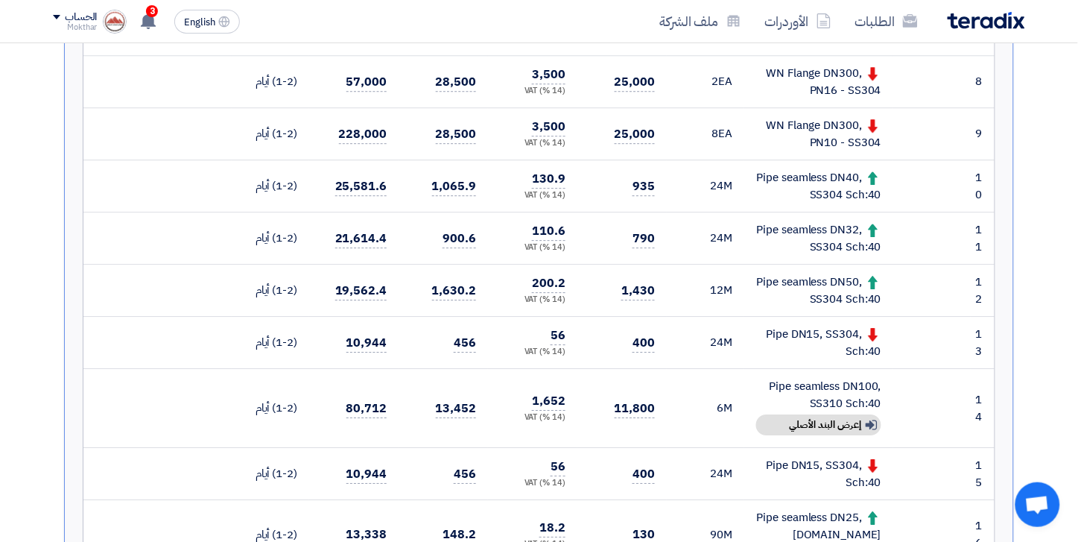
scroll to position [977, 0]
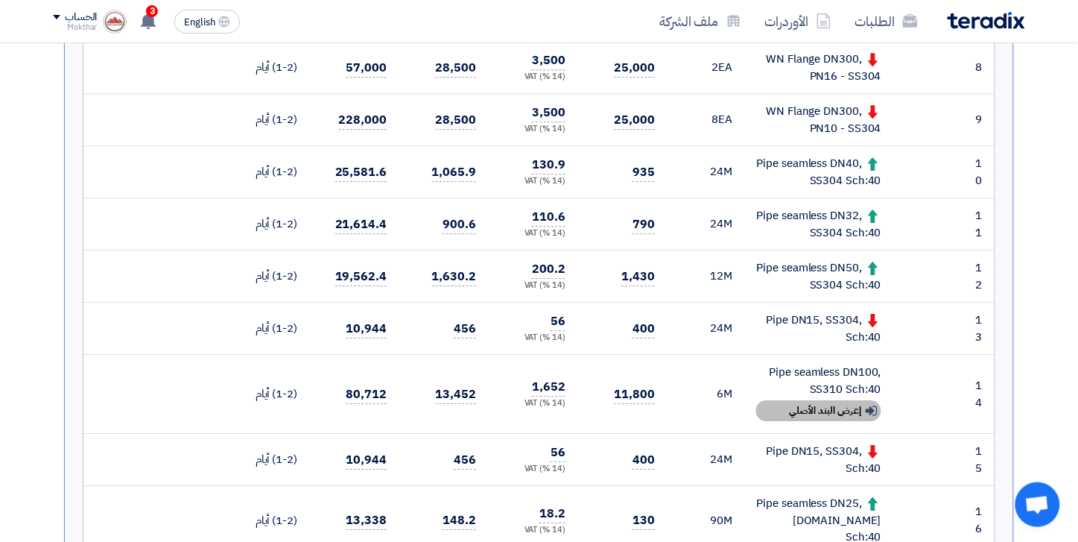
click at [836, 404] on div "Show details إعرض البند الأصلي" at bounding box center [818, 410] width 125 height 21
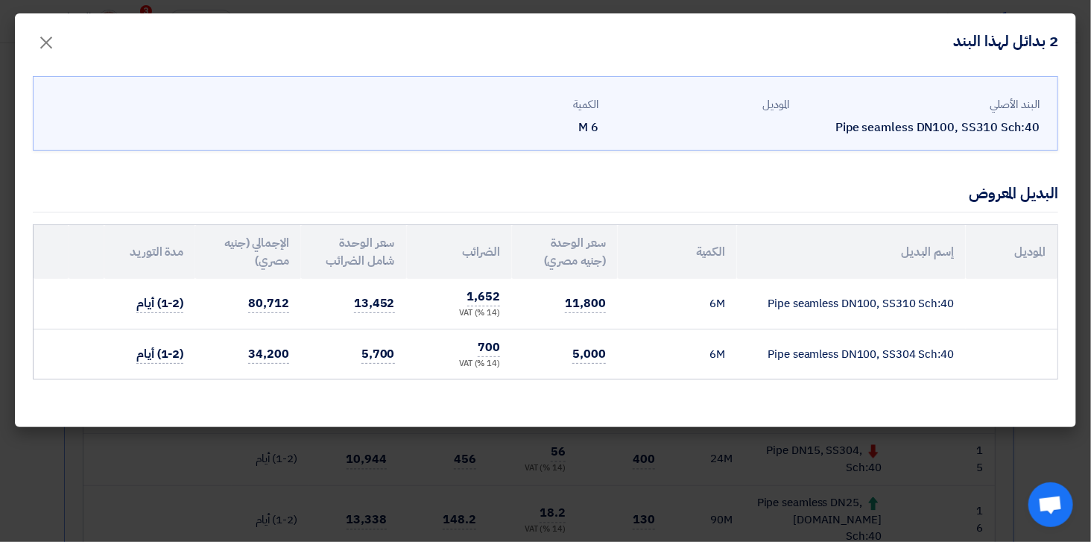
click at [726, 465] on modal-container "2 بدائل لهذا البند × البند الأصلي Pipe seamless DN100, SS310 Sch:40 الموديل الك…" at bounding box center [545, 271] width 1091 height 542
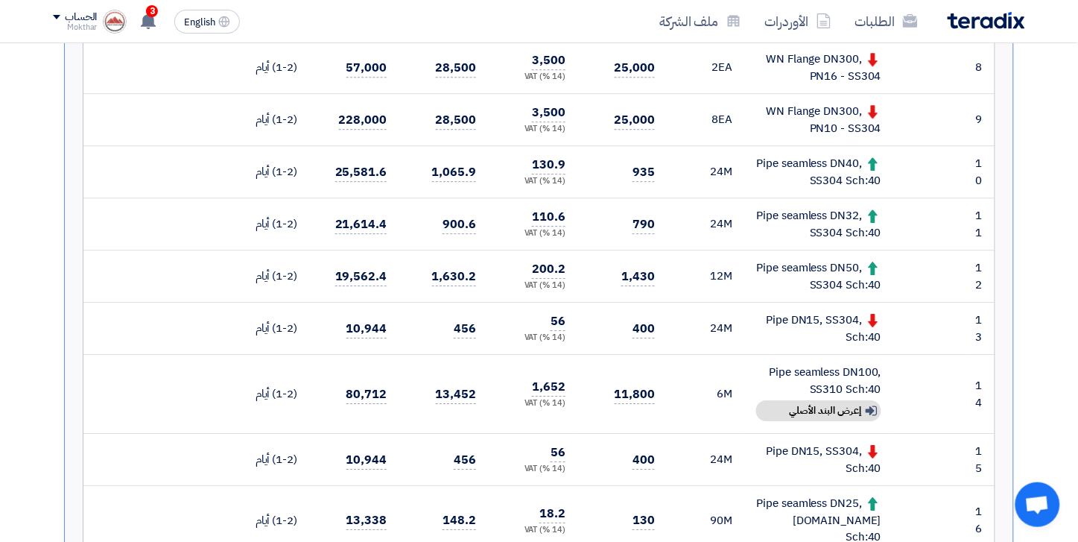
click at [832, 400] on div "Show details إعرض البند الأصلي" at bounding box center [818, 410] width 125 height 21
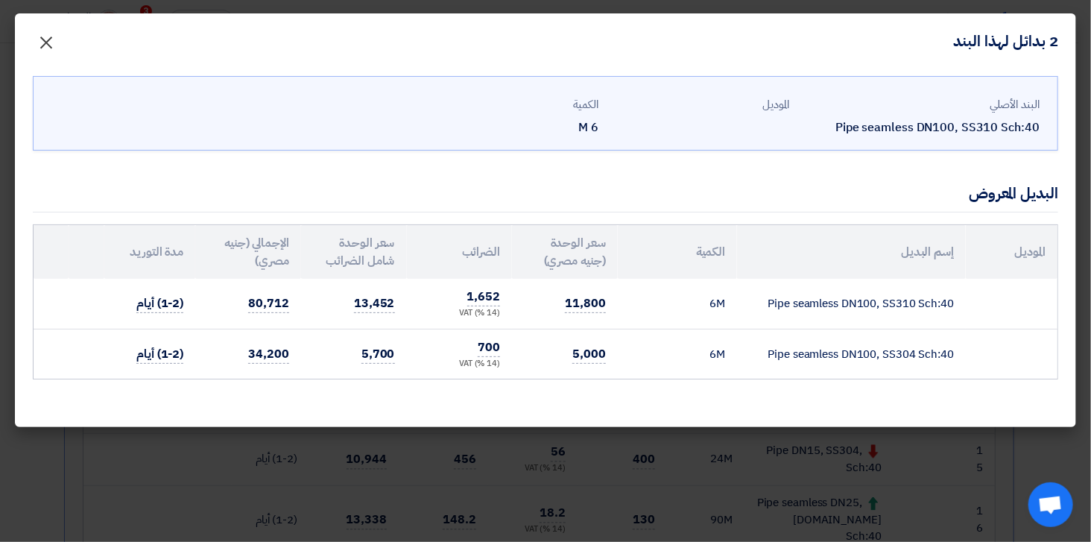
click at [49, 37] on span "×" at bounding box center [46, 41] width 18 height 45
